Goal: Task Accomplishment & Management: Manage account settings

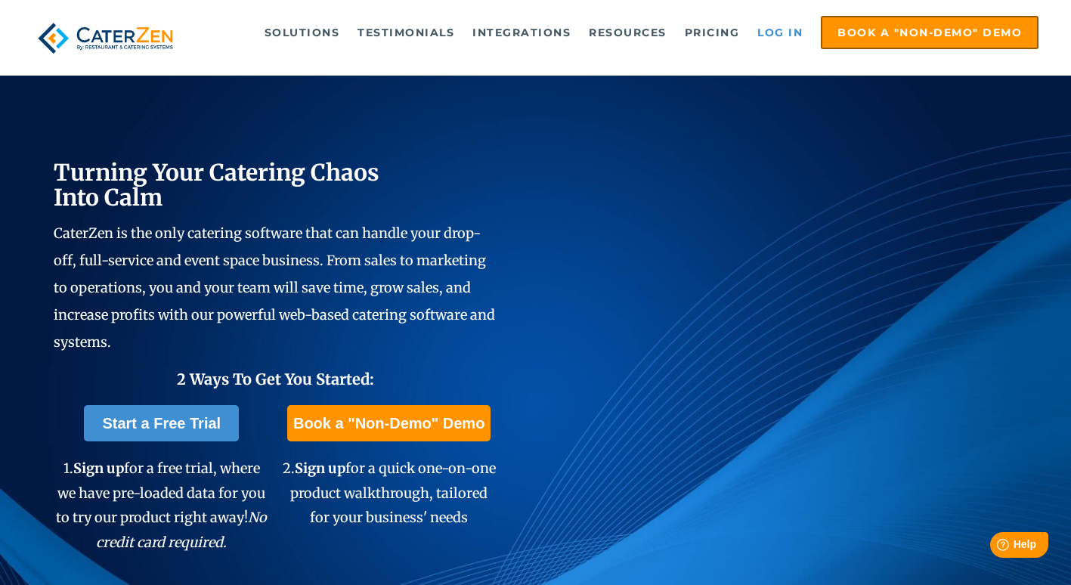
click at [774, 33] on link "Log in" at bounding box center [780, 32] width 60 height 30
click at [782, 35] on link "Log in" at bounding box center [780, 32] width 60 height 30
click at [775, 41] on link "Log in" at bounding box center [780, 32] width 60 height 30
